Goal: Check status: Check status

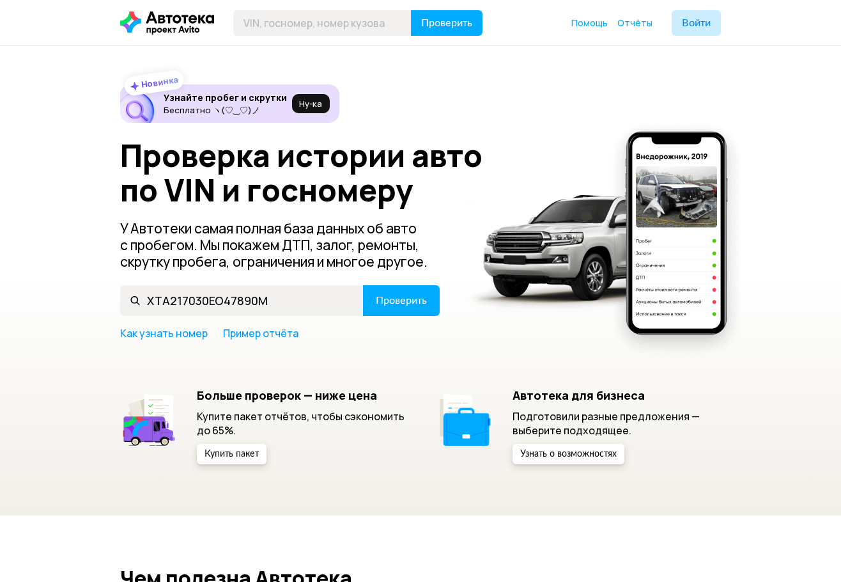
type input "XTA217030EO47890M"
click at [385, 302] on span "Проверить" at bounding box center [401, 300] width 51 height 10
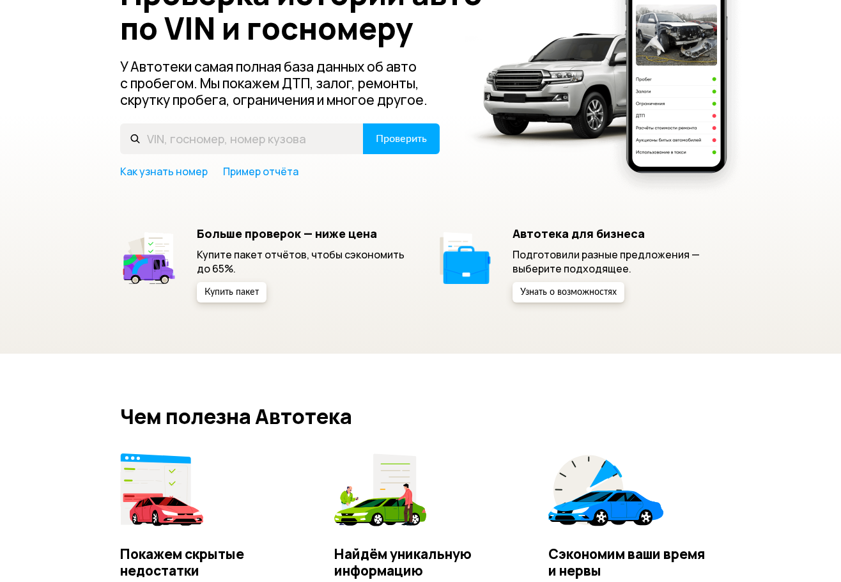
scroll to position [192, 0]
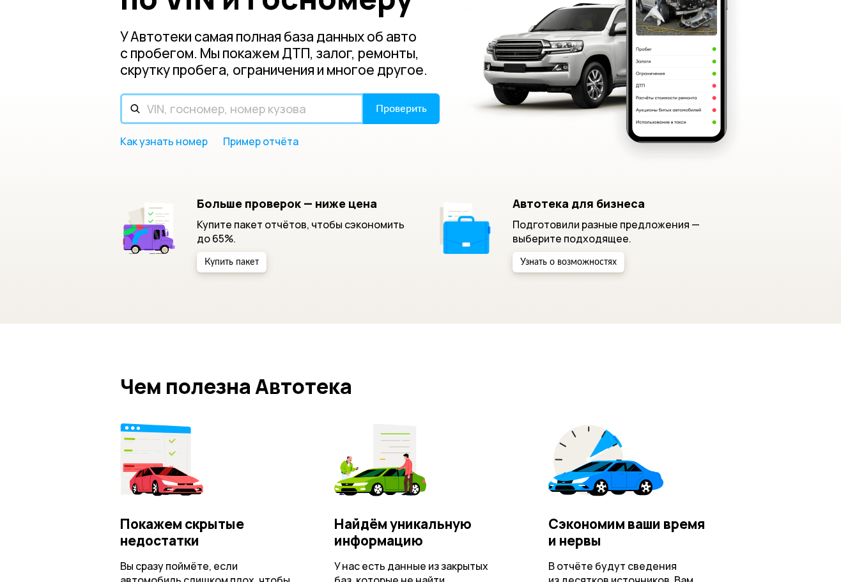
click at [296, 109] on input "text" at bounding box center [242, 108] width 244 height 31
paste input "XTA217030EO47890M"
type input "XTA217030EO47890M"
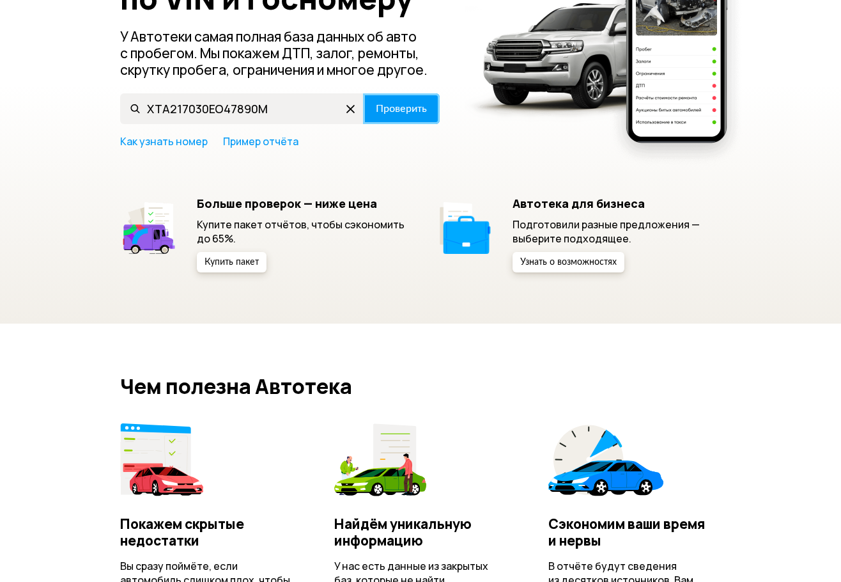
click at [376, 107] on span "Проверить" at bounding box center [401, 109] width 51 height 10
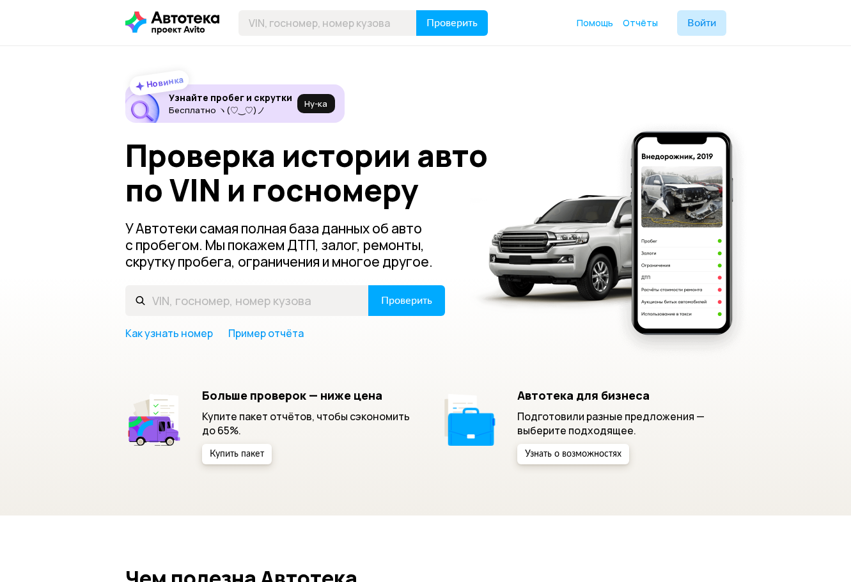
scroll to position [192, 0]
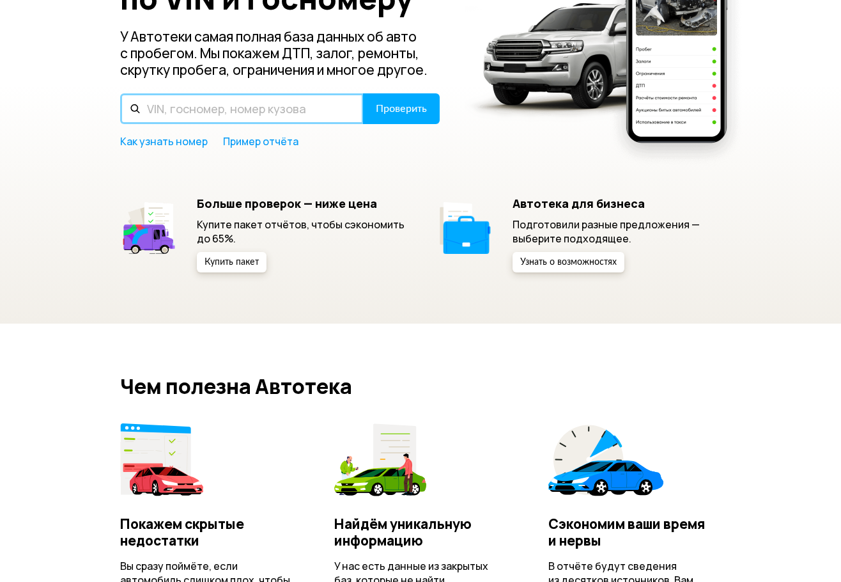
click at [193, 116] on input "text" at bounding box center [242, 108] width 244 height 31
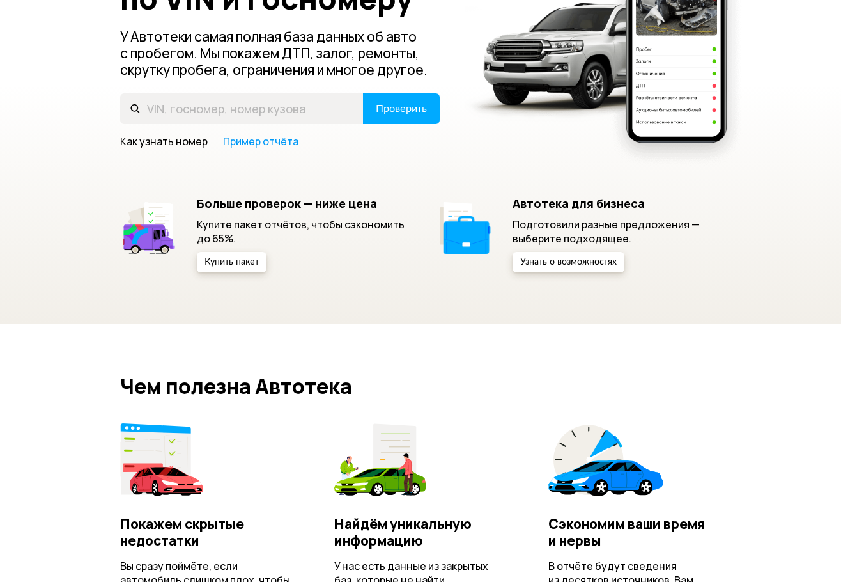
click at [165, 139] on link "Как узнать номер" at bounding box center [164, 141] width 88 height 14
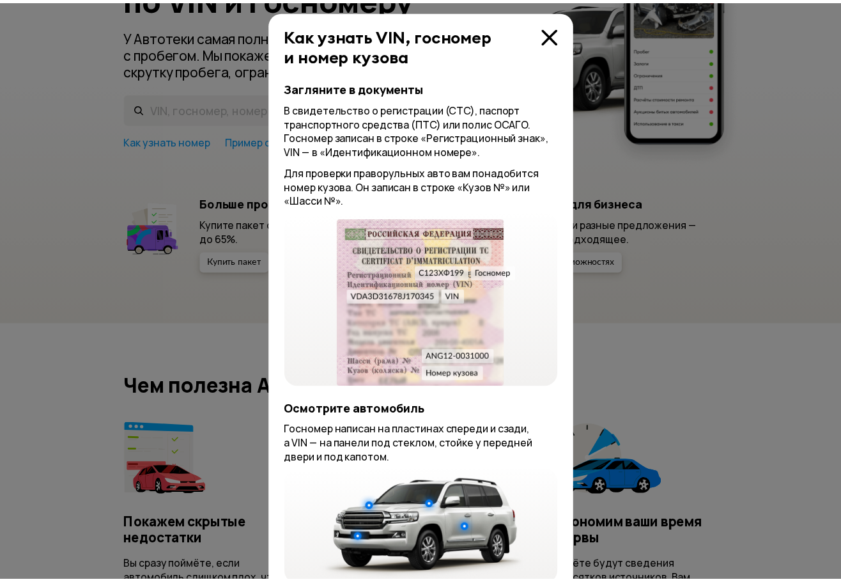
scroll to position [0, 0]
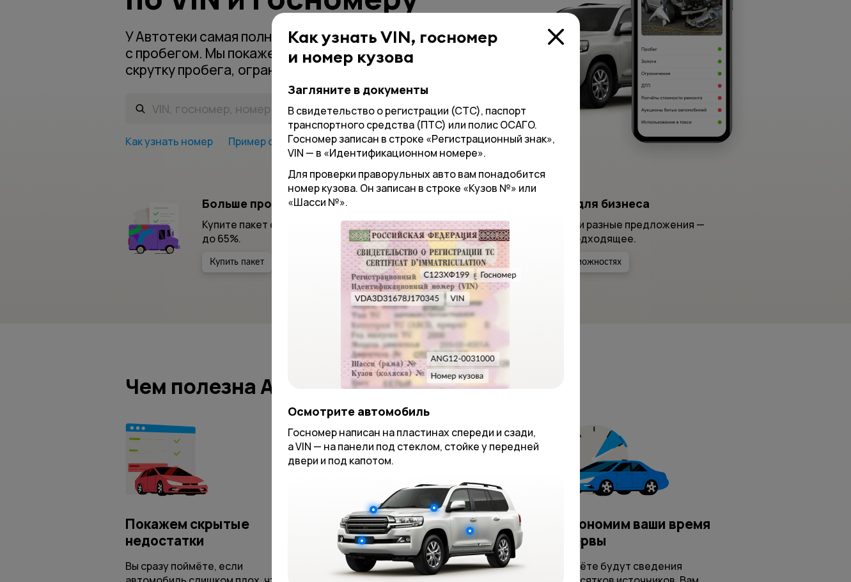
click at [550, 31] on icon at bounding box center [556, 37] width 16 height 16
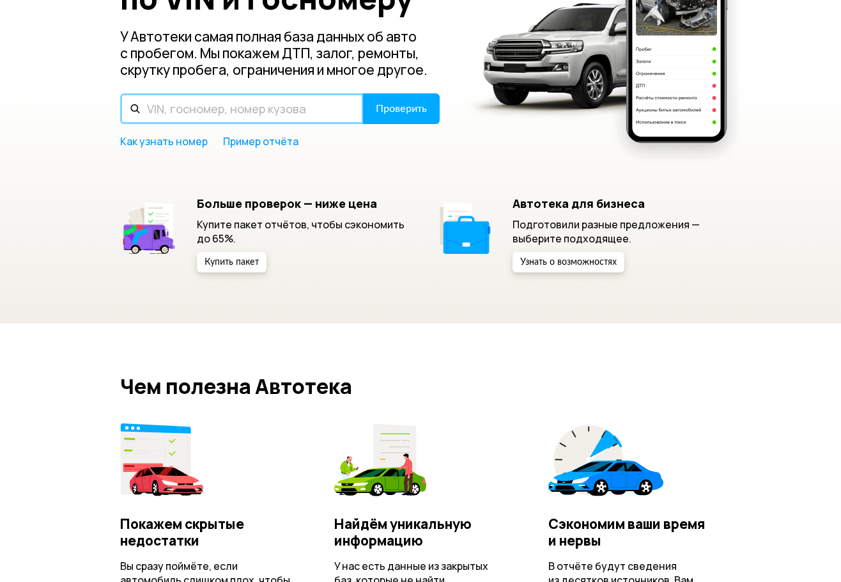
click at [308, 104] on input "text" at bounding box center [242, 108] width 244 height 31
paste input "XTA217030"
type input "XTA217030"
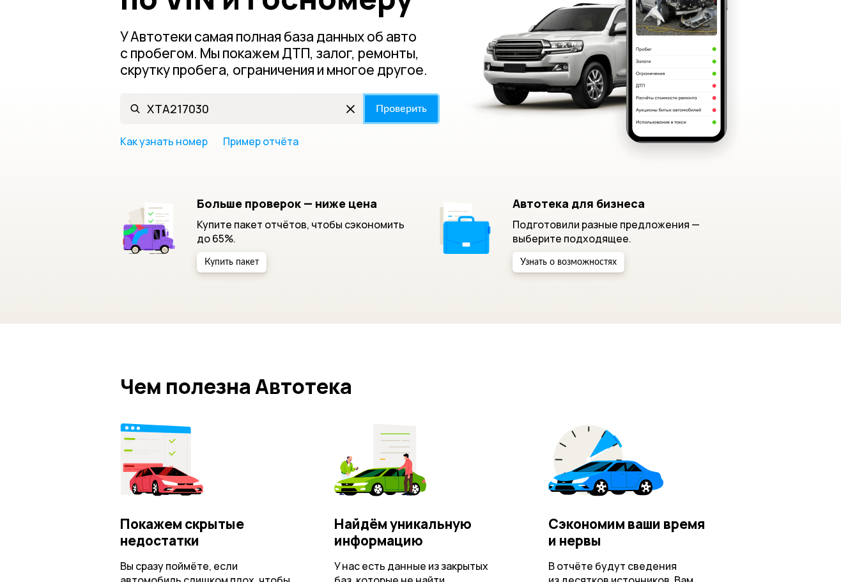
click at [402, 108] on span "Проверить" at bounding box center [401, 109] width 51 height 10
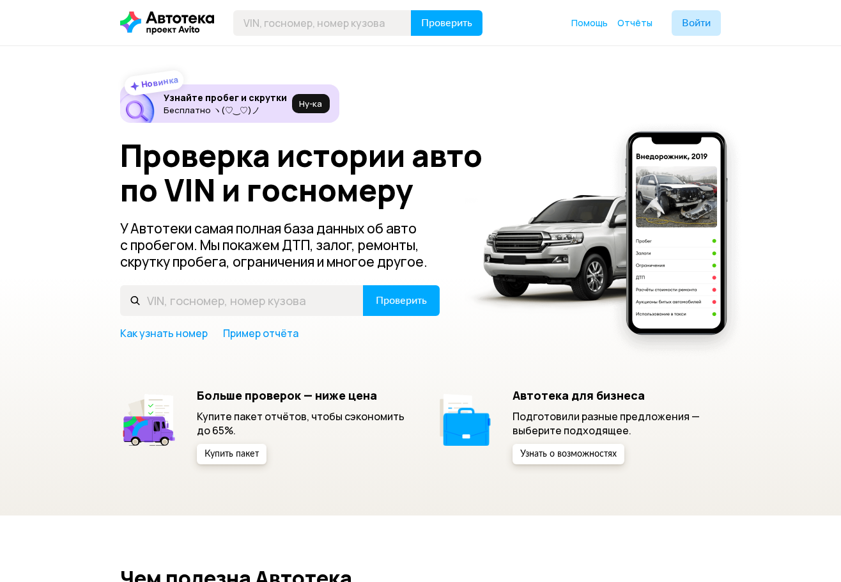
scroll to position [192, 0]
